Goal: Find specific page/section: Find specific page/section

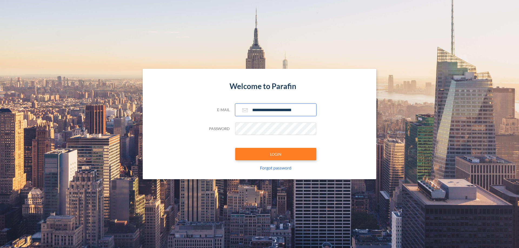
type input "**********"
click at [276, 154] on button "LOGIN" at bounding box center [275, 154] width 81 height 12
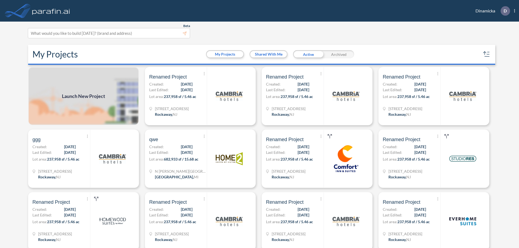
scroll to position [1, 0]
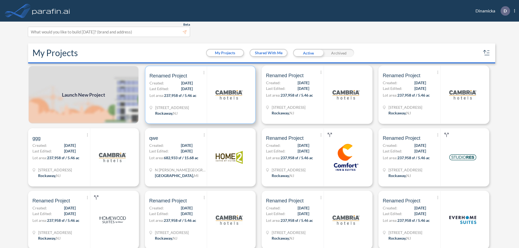
click at [199, 95] on p "Lot area: 237,958 sf / 5.46 ac" at bounding box center [177, 97] width 57 height 8
